Goal: Check status: Check status

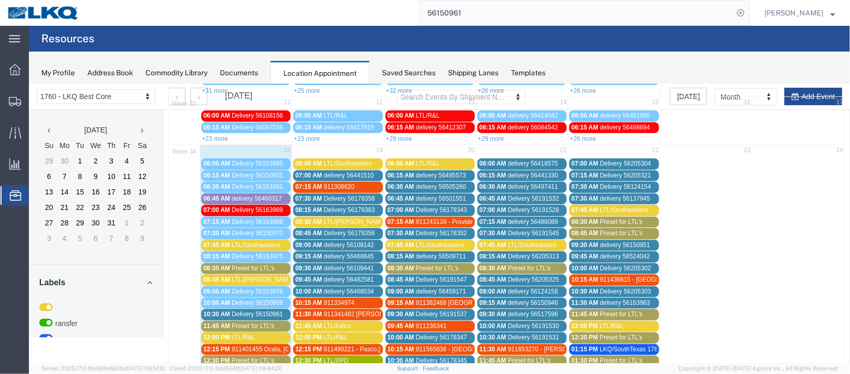
scroll to position [232, 0]
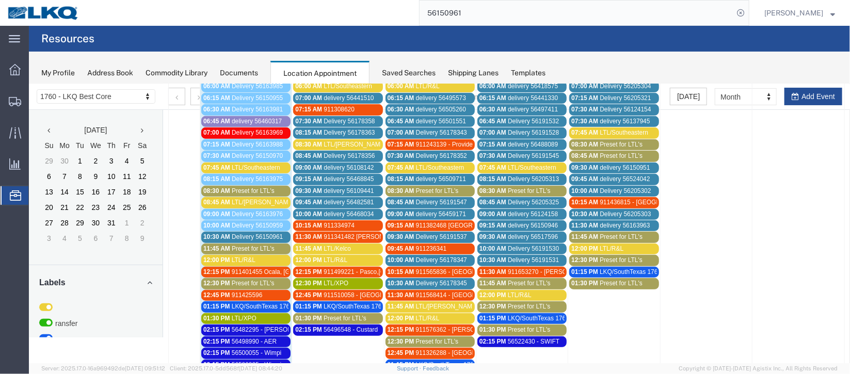
click at [252, 233] on span "Delivery 56150961" at bounding box center [256, 236] width 51 height 7
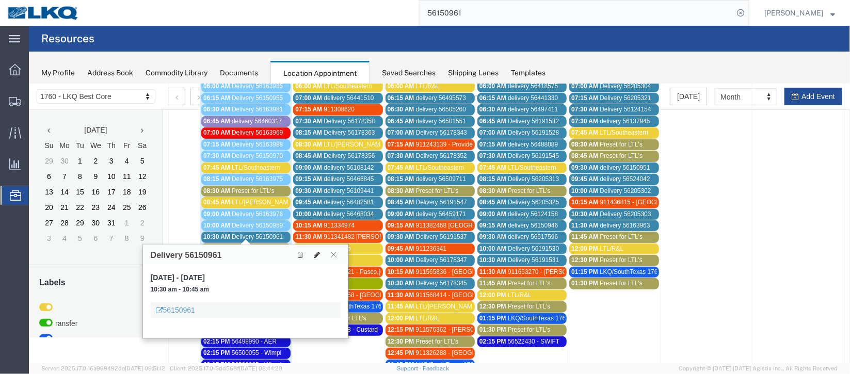
click at [315, 255] on icon at bounding box center [316, 254] width 6 height 7
select select "100"
select select "1"
select select
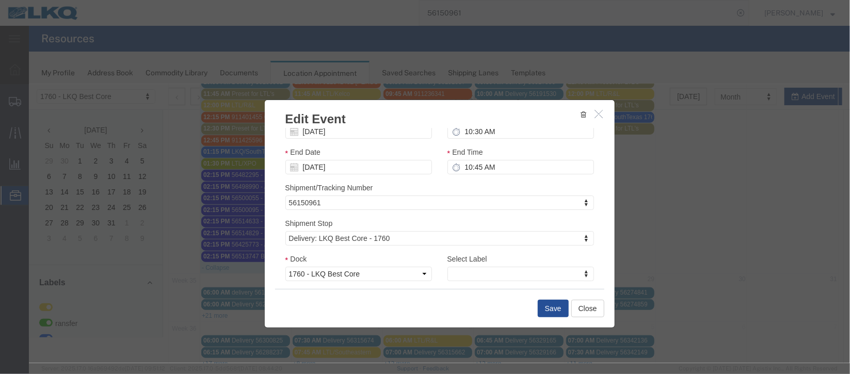
scroll to position [77, 0]
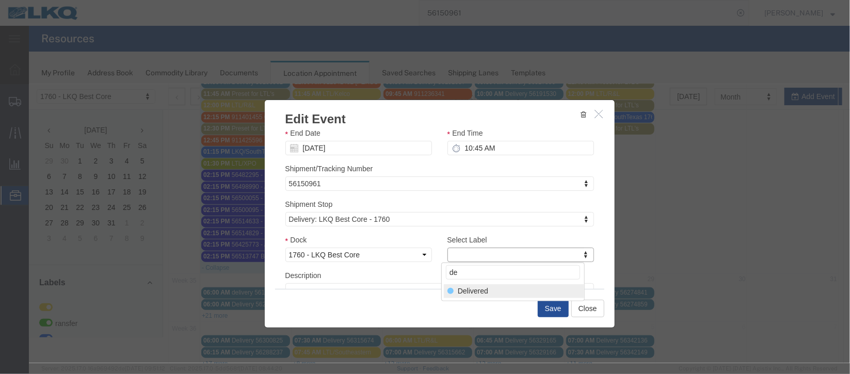
type input "de"
select select "40"
click at [547, 309] on button "Save" at bounding box center [552, 308] width 31 height 18
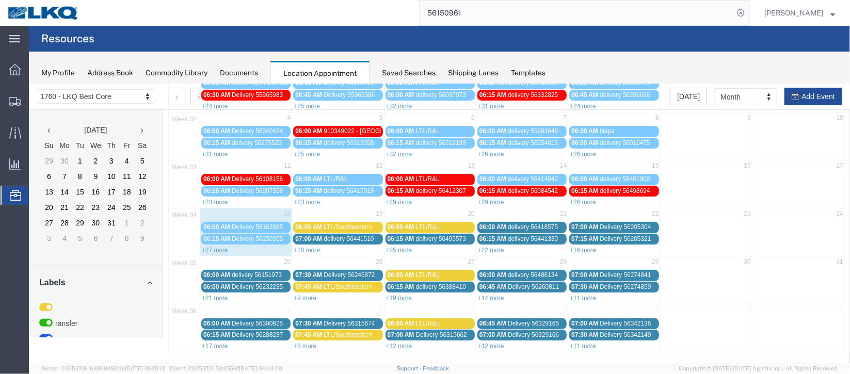
scroll to position [0, 0]
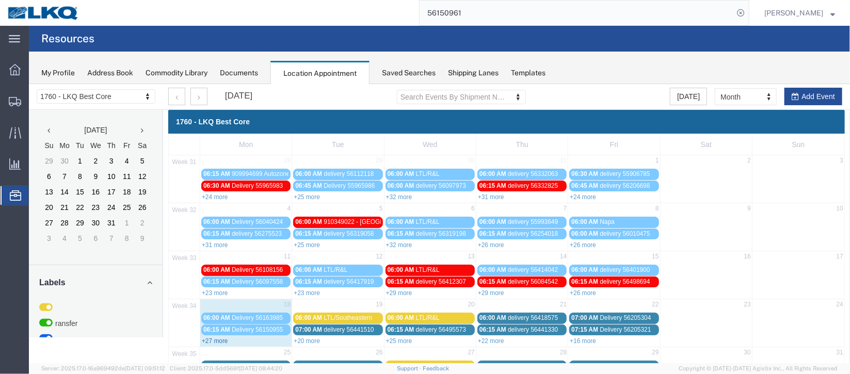
click at [217, 338] on link "+27 more" at bounding box center [214, 340] width 26 height 7
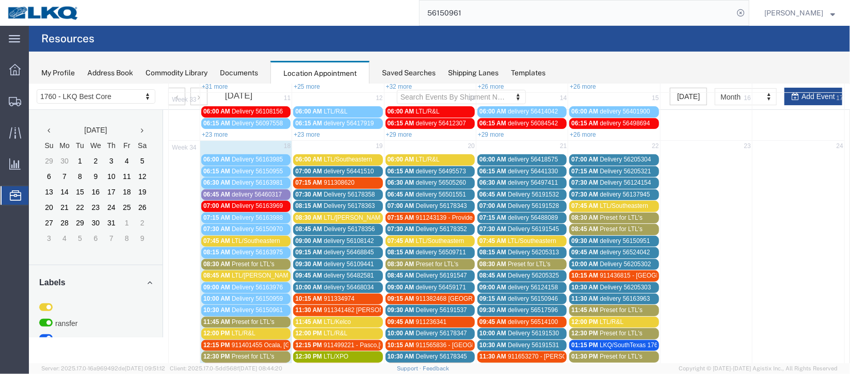
scroll to position [77, 0]
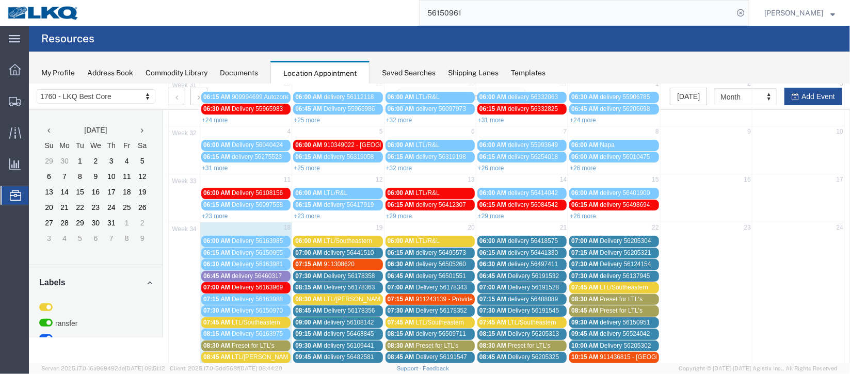
click at [327, 249] on span "delivery 56441510" at bounding box center [348, 252] width 50 height 7
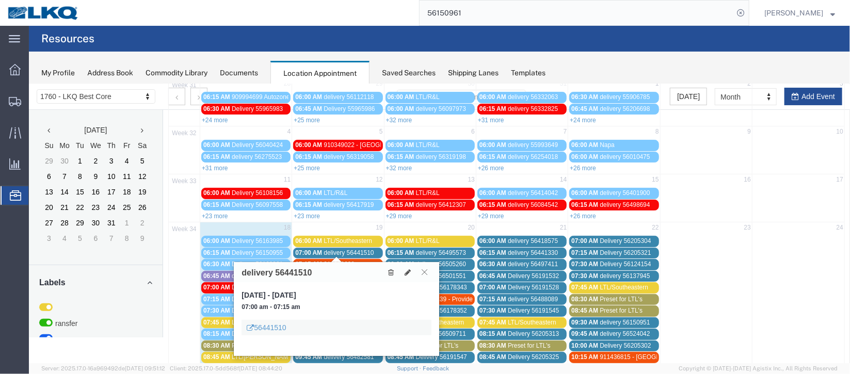
click at [422, 273] on icon at bounding box center [424, 271] width 6 height 6
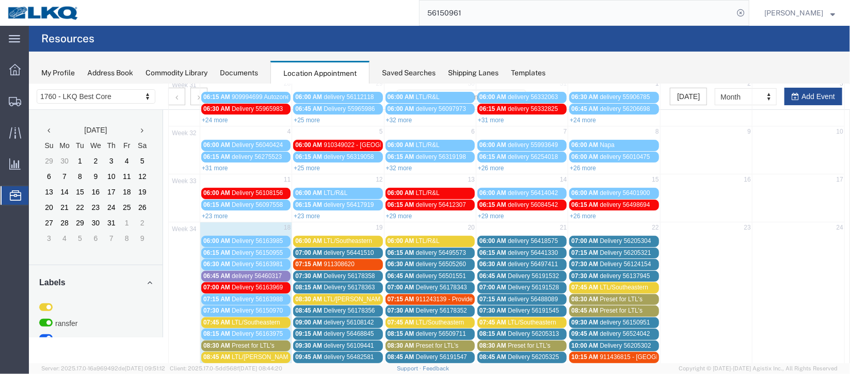
click at [311, 249] on span "07:00 AM" at bounding box center [308, 252] width 27 height 7
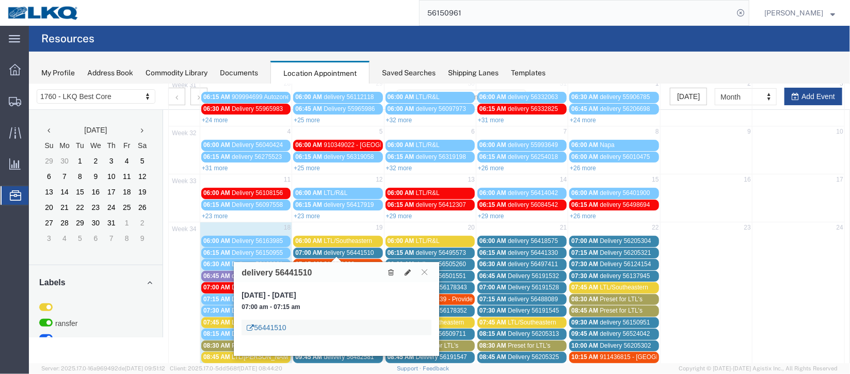
click at [275, 322] on link "56441510" at bounding box center [265, 327] width 39 height 10
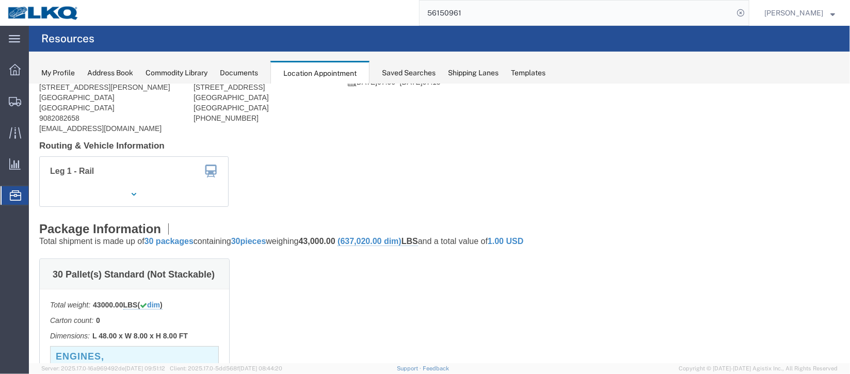
scroll to position [0, 0]
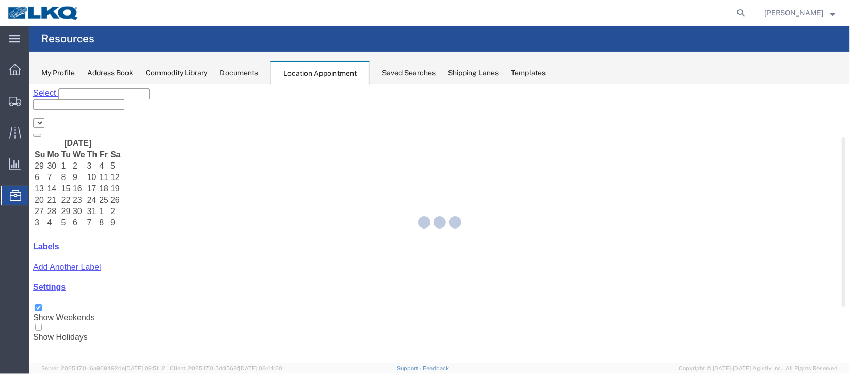
select select "27634"
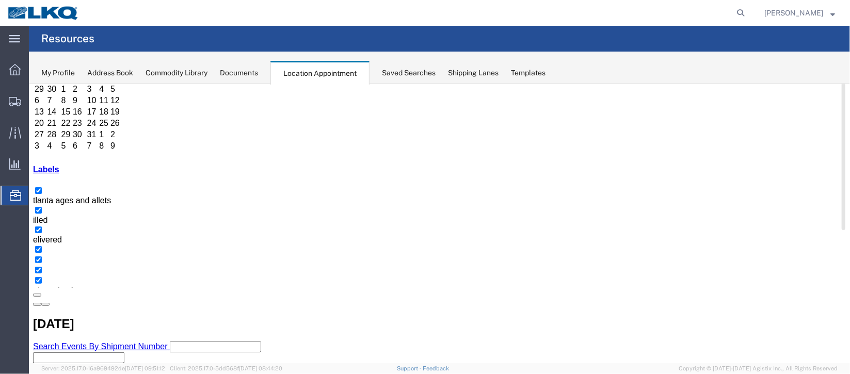
scroll to position [154, 0]
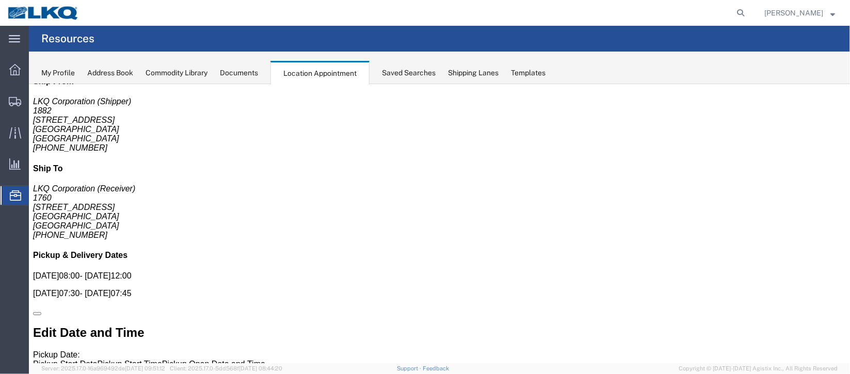
scroll to position [0, 0]
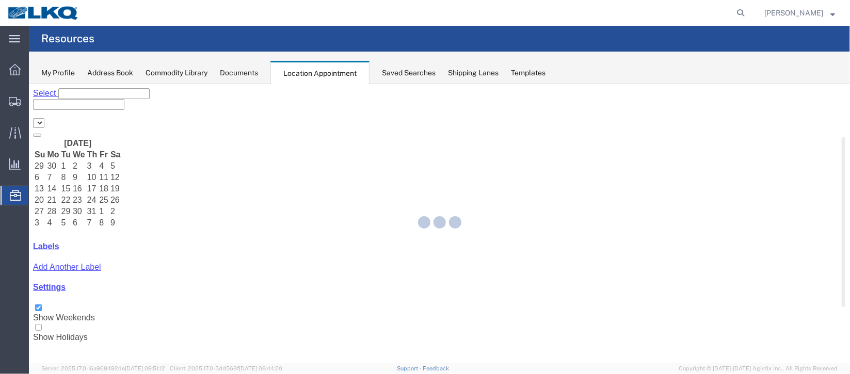
select select "27634"
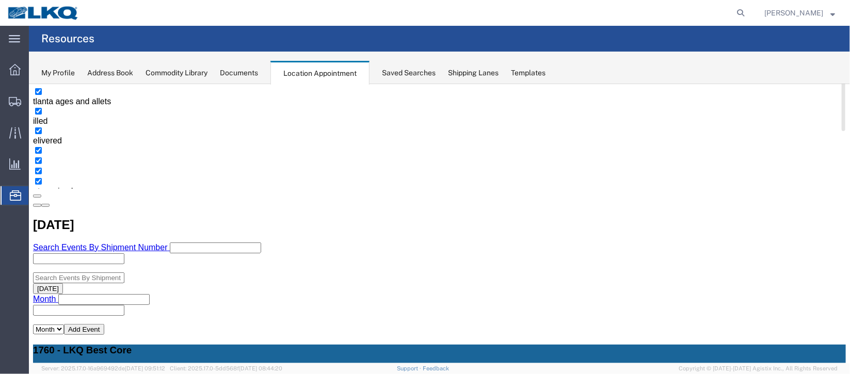
scroll to position [154, 0]
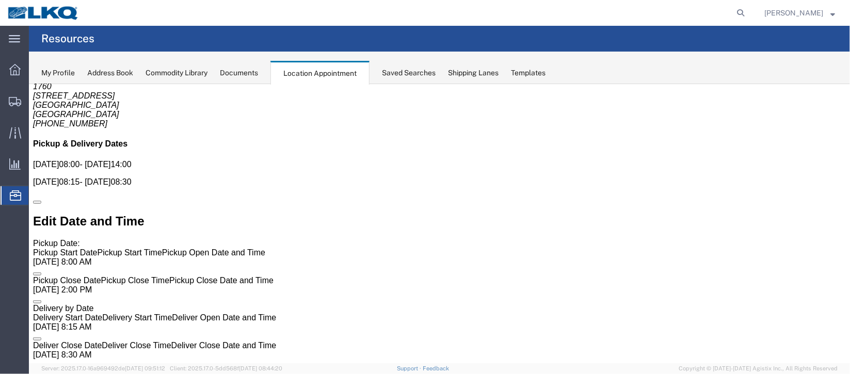
scroll to position [0, 0]
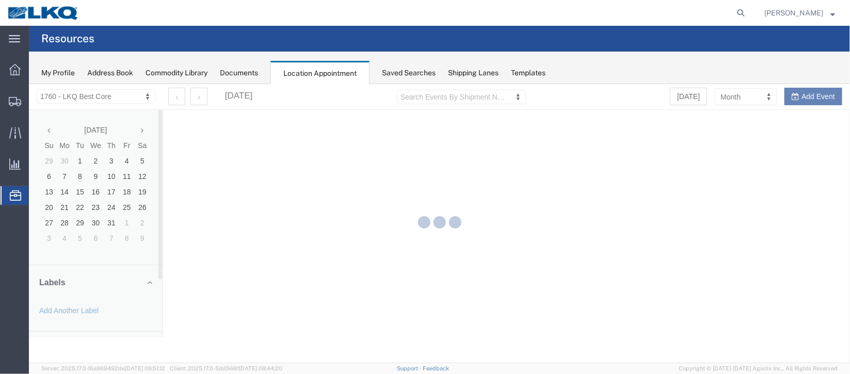
select select "27634"
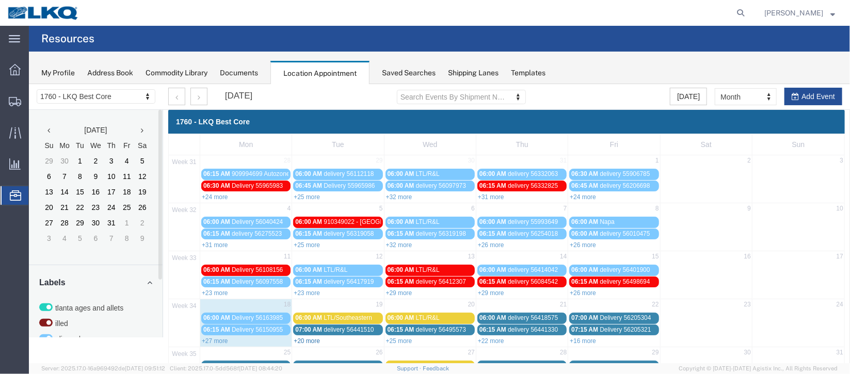
click at [317, 340] on link "+20 more" at bounding box center [306, 340] width 26 height 7
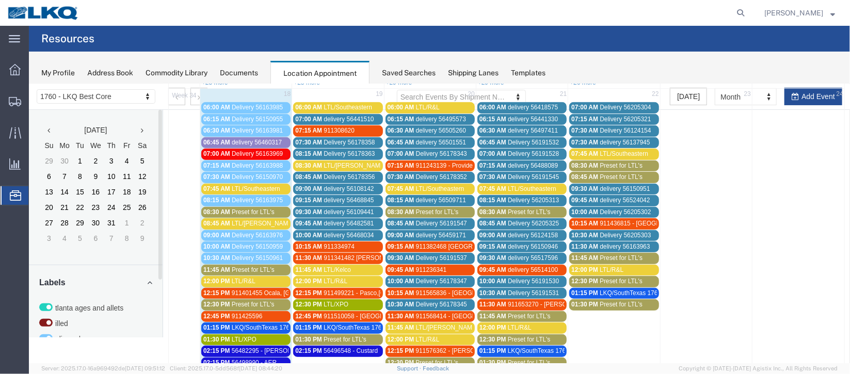
scroll to position [232, 0]
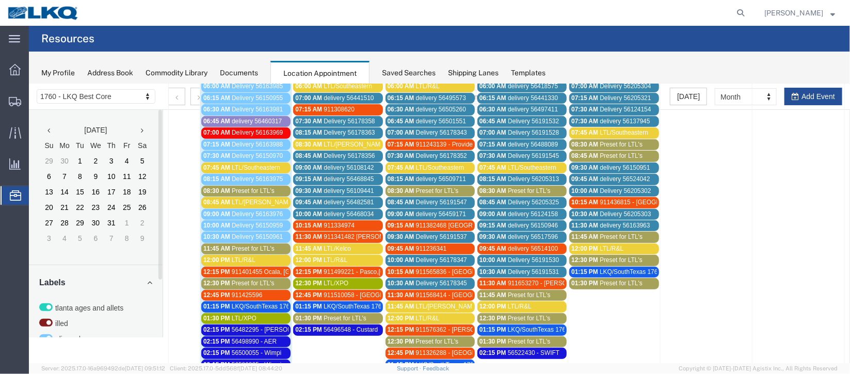
click at [317, 152] on span "08:45 AM" at bounding box center [308, 155] width 27 height 7
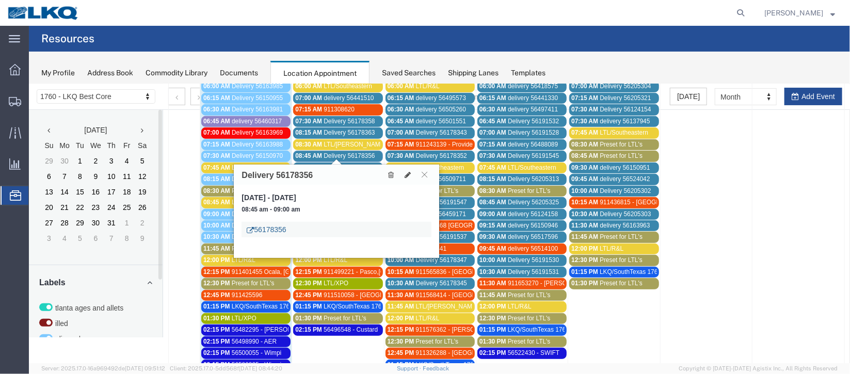
drag, startPoint x: 272, startPoint y: 226, endPoint x: 279, endPoint y: 234, distance: 9.9
click at [272, 226] on link "56178356" at bounding box center [265, 229] width 39 height 10
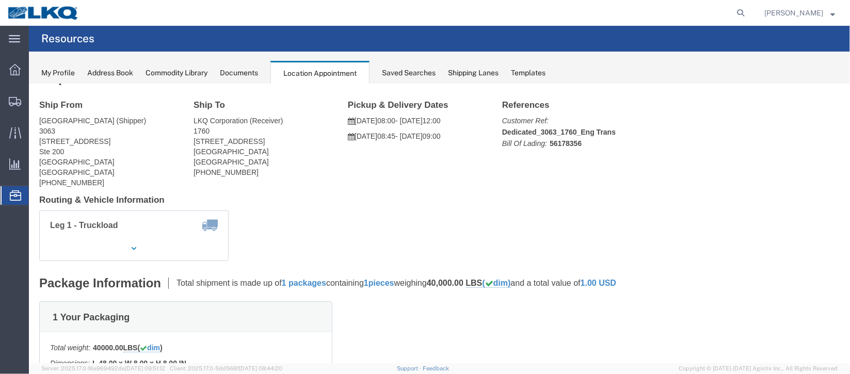
scroll to position [0, 0]
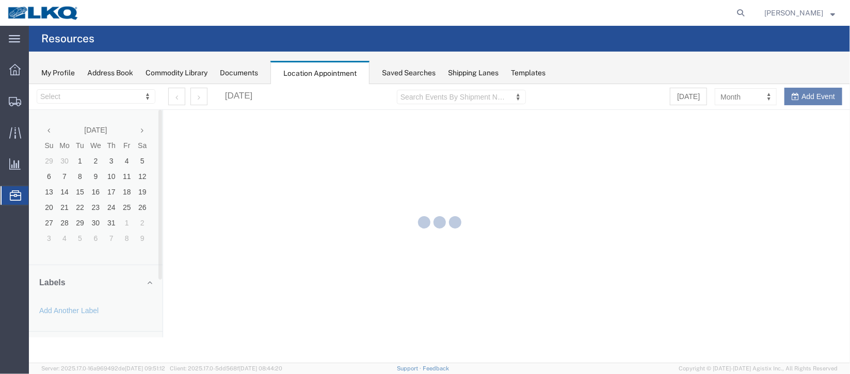
select select "27634"
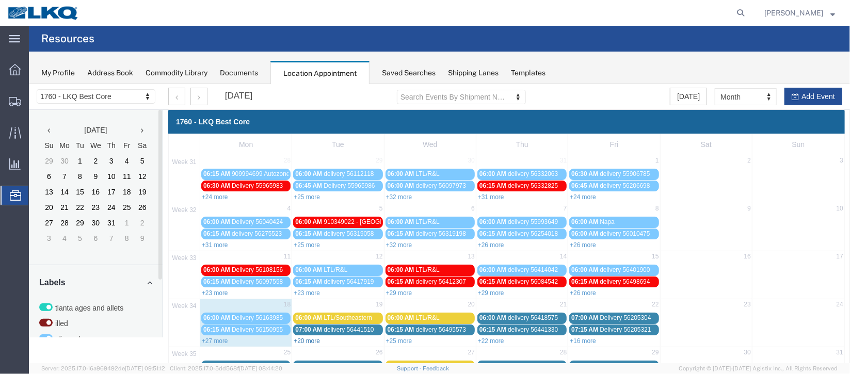
click at [296, 337] on link "+20 more" at bounding box center [306, 340] width 26 height 7
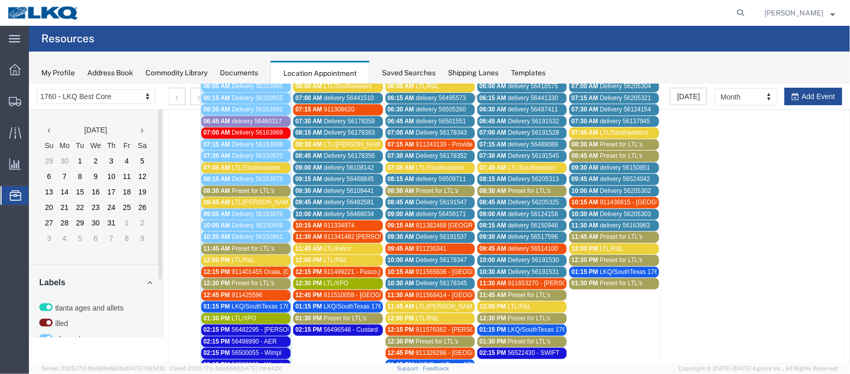
scroll to position [232, 0]
click at [313, 167] on span "09:00 AM" at bounding box center [308, 167] width 27 height 7
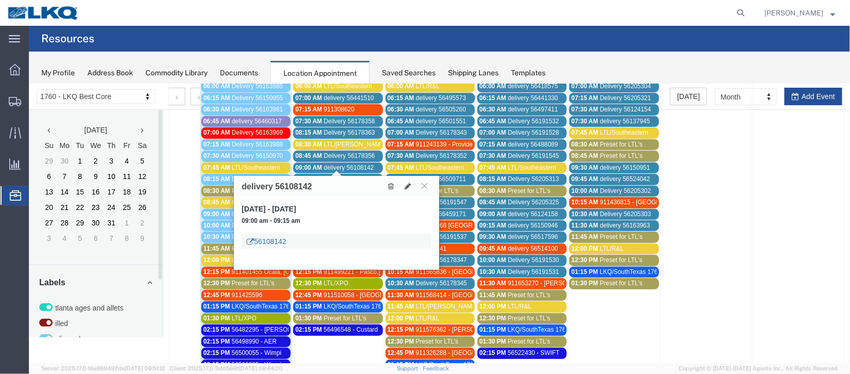
click at [283, 239] on link "56108142" at bounding box center [265, 241] width 39 height 10
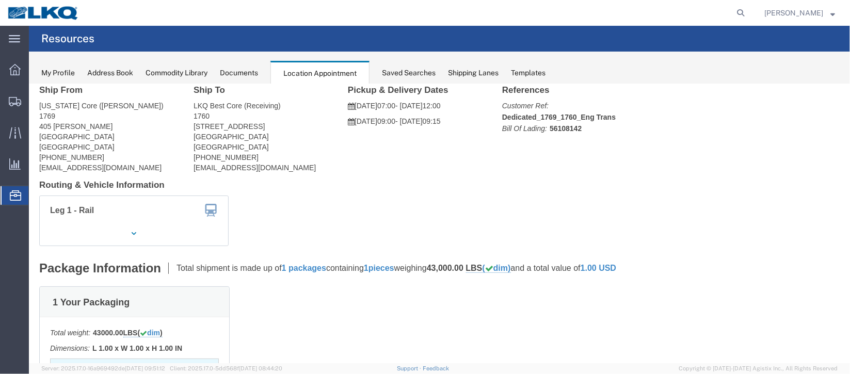
scroll to position [0, 0]
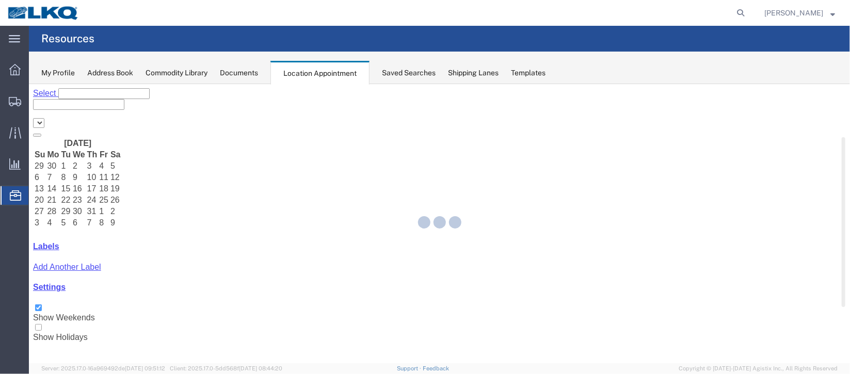
select select "27634"
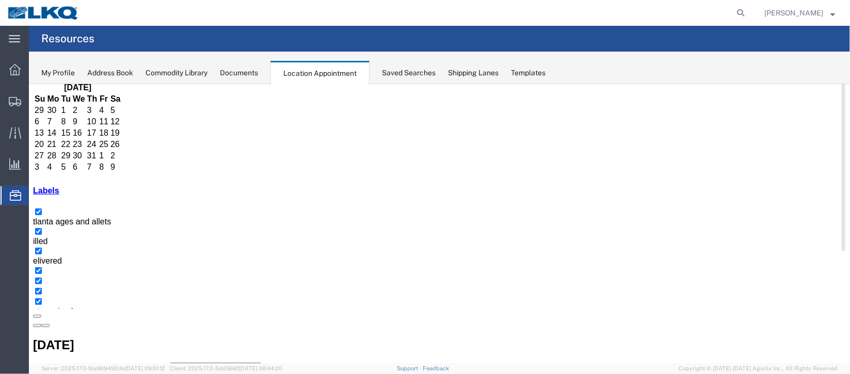
scroll to position [77, 0]
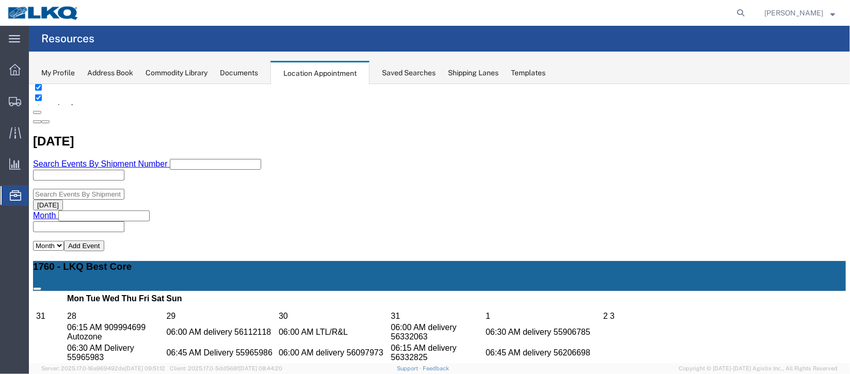
scroll to position [232, 0]
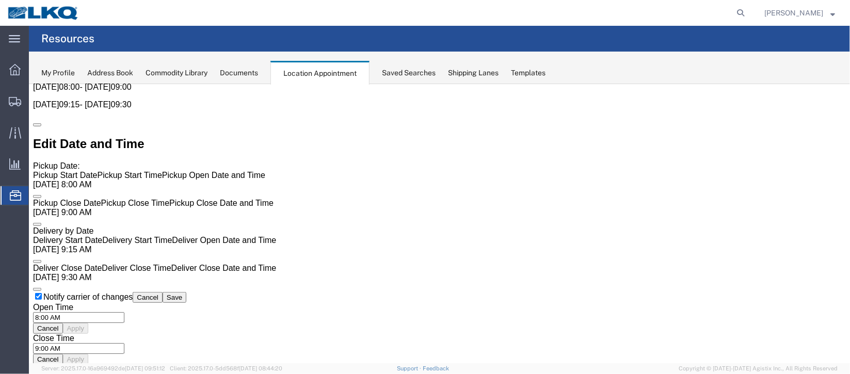
scroll to position [0, 0]
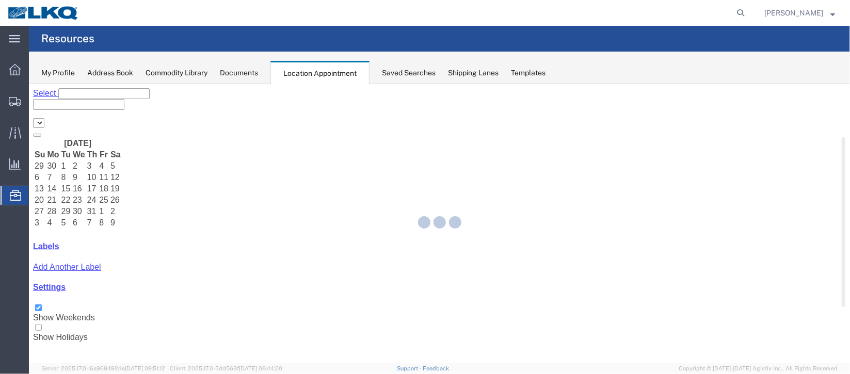
select select "27634"
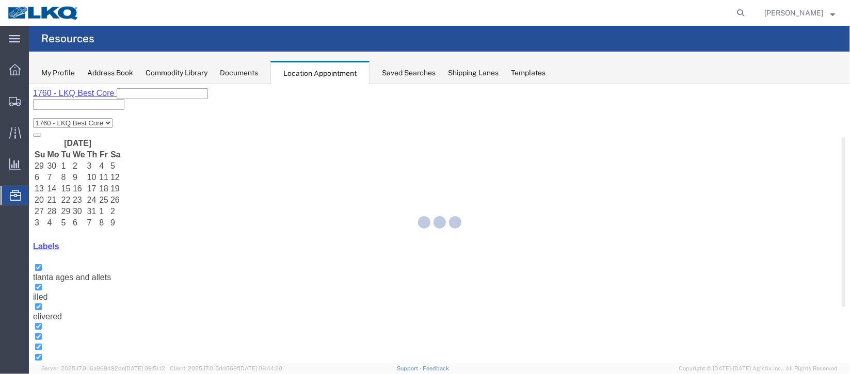
drag, startPoint x: 415, startPoint y: 299, endPoint x: 293, endPoint y: 346, distance: 130.8
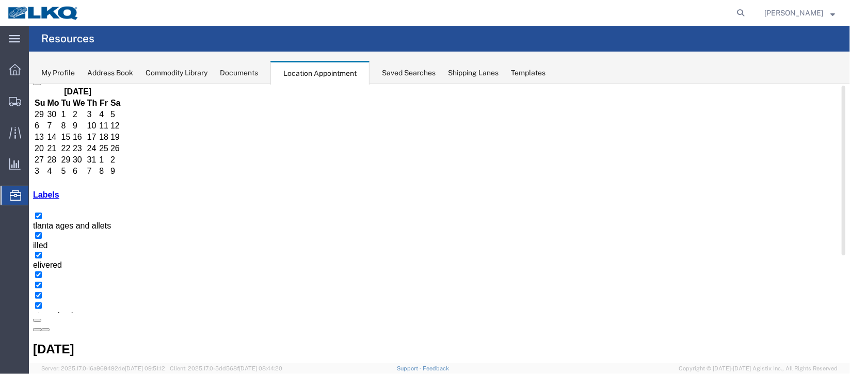
scroll to position [88, 0]
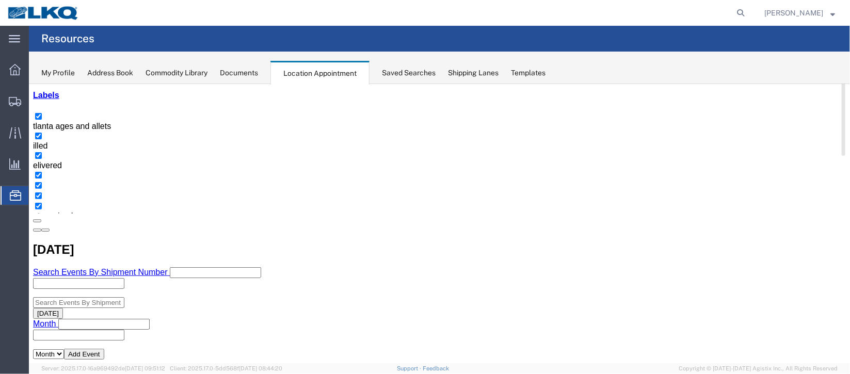
scroll to position [242, 0]
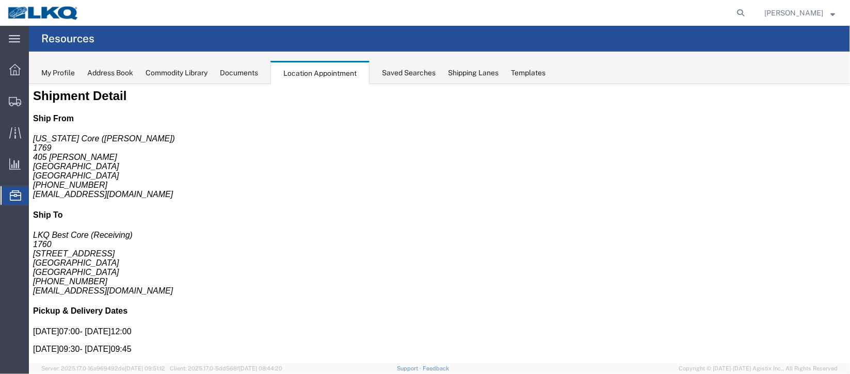
scroll to position [0, 0]
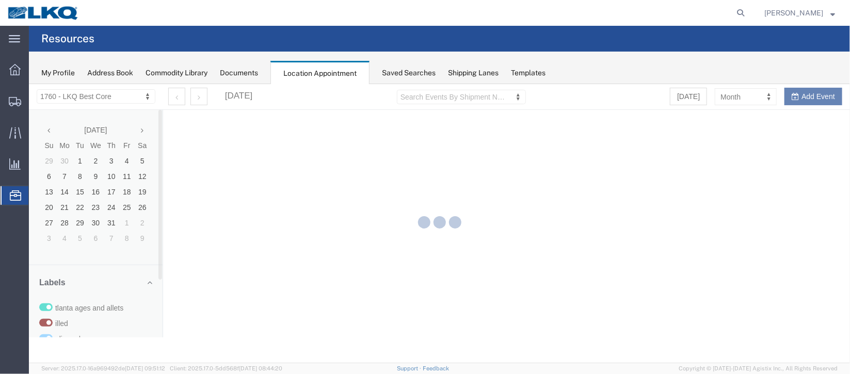
select select "27634"
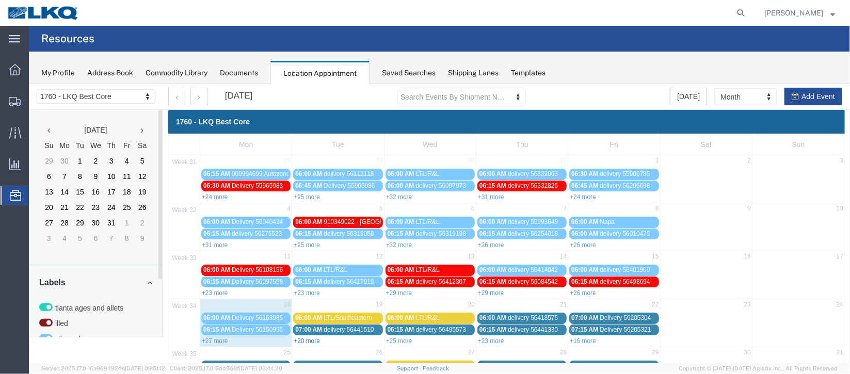
click at [305, 340] on link "+20 more" at bounding box center [306, 340] width 26 height 7
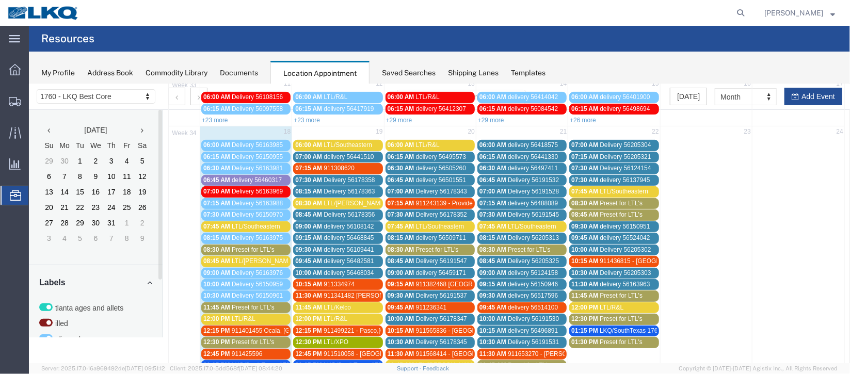
scroll to position [232, 0]
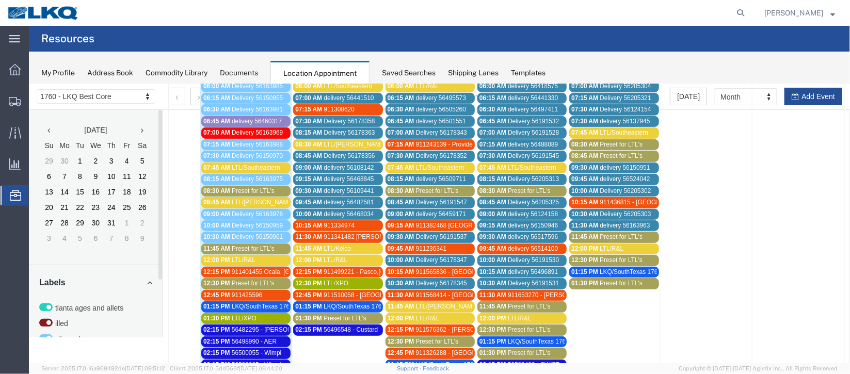
click at [323, 200] on span "delivery 56482581" at bounding box center [348, 201] width 50 height 7
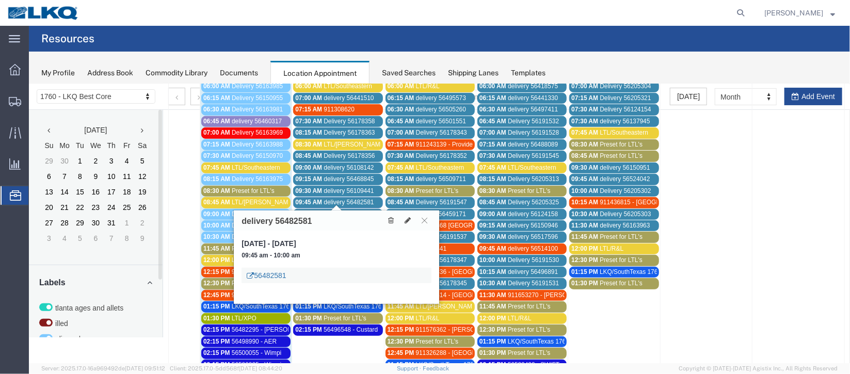
click at [266, 271] on link "56482581" at bounding box center [265, 275] width 39 height 10
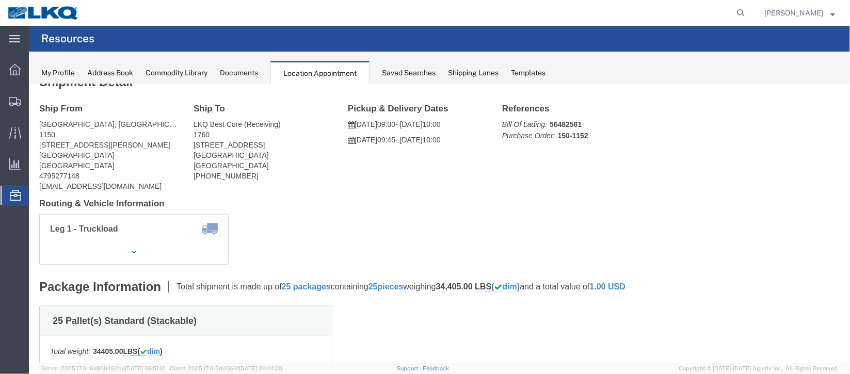
scroll to position [0, 0]
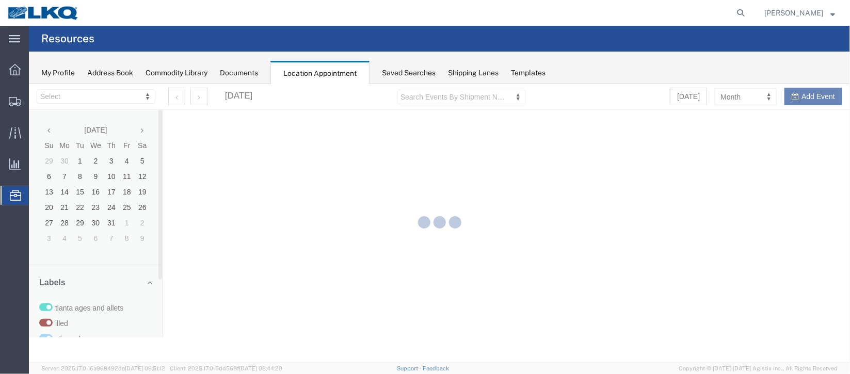
select select "27634"
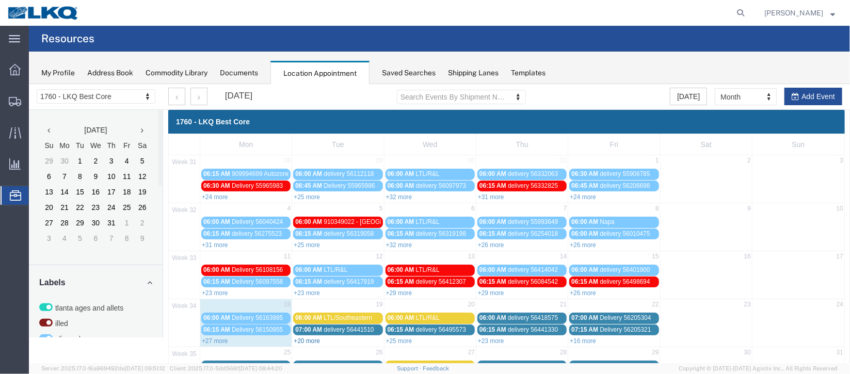
click at [293, 337] on link "+20 more" at bounding box center [306, 340] width 26 height 7
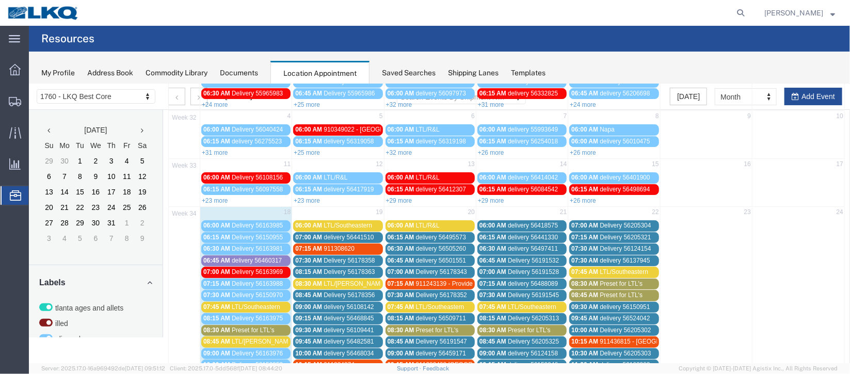
scroll to position [154, 0]
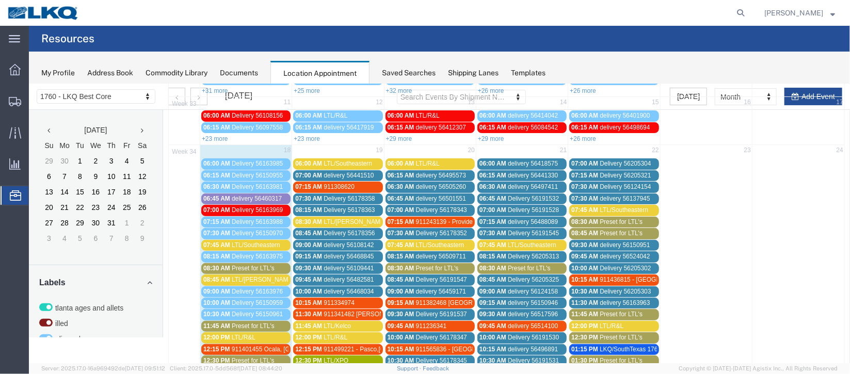
click at [323, 287] on span "delivery 56468034" at bounding box center [348, 290] width 50 height 7
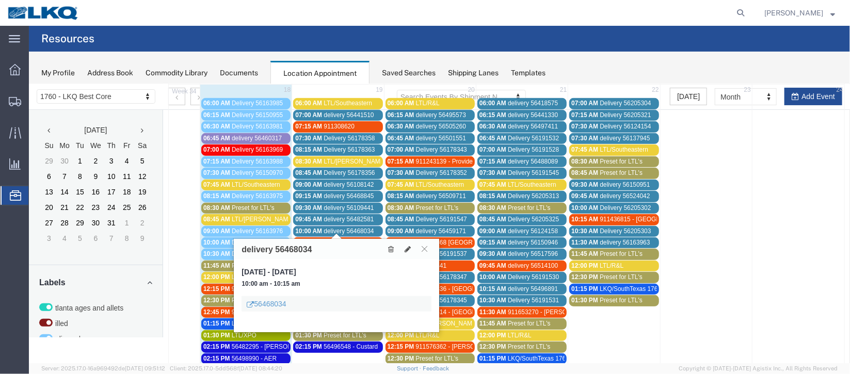
scroll to position [232, 0]
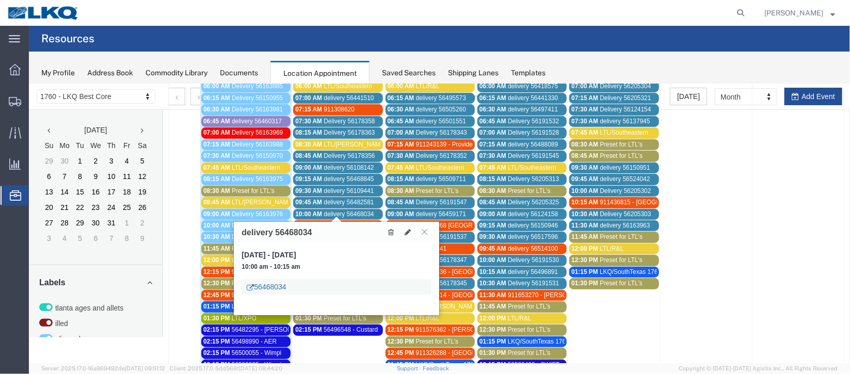
click at [270, 286] on link "56468034" at bounding box center [265, 286] width 39 height 10
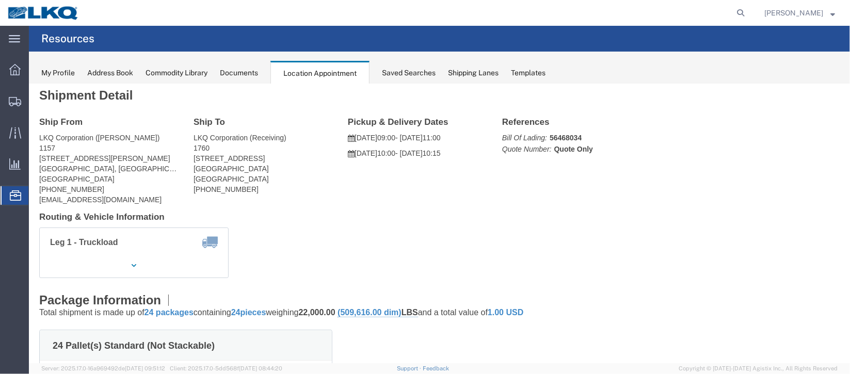
scroll to position [0, 0]
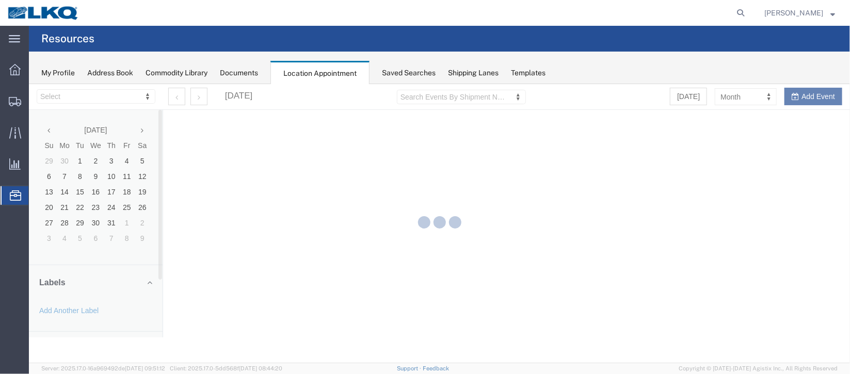
select select "27634"
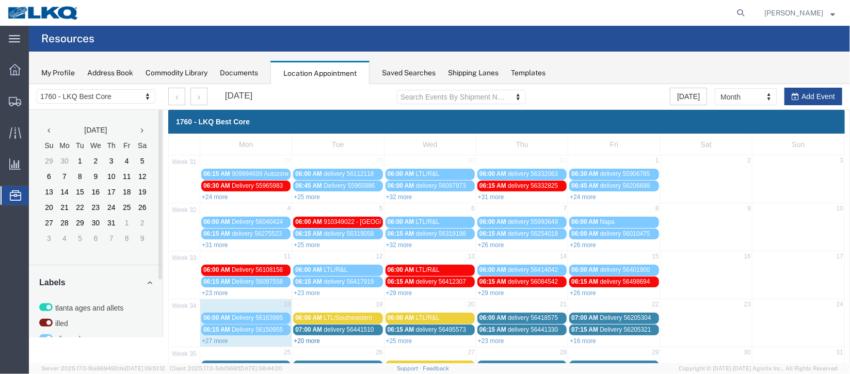
click at [307, 339] on link "+20 more" at bounding box center [306, 340] width 26 height 7
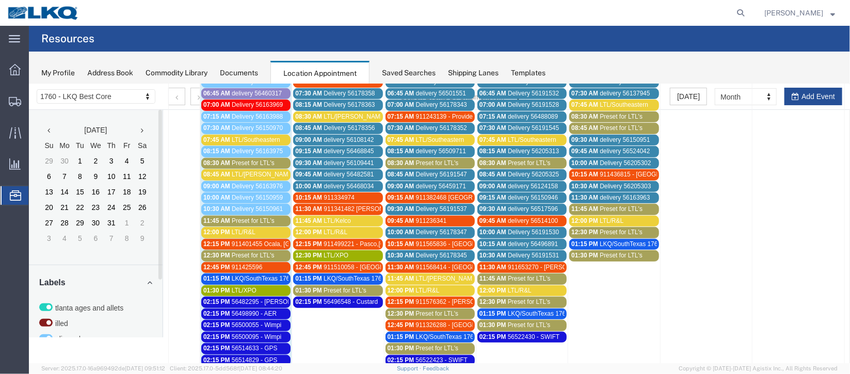
scroll to position [232, 0]
